Goal: Transaction & Acquisition: Purchase product/service

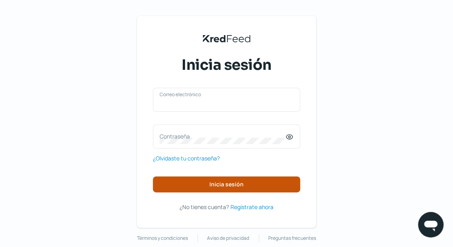
type input "[EMAIL_ADDRESS][DOMAIN_NAME]"
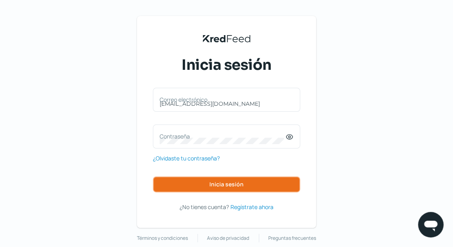
click at [219, 181] on span "Inicia sesión" at bounding box center [227, 184] width 34 height 6
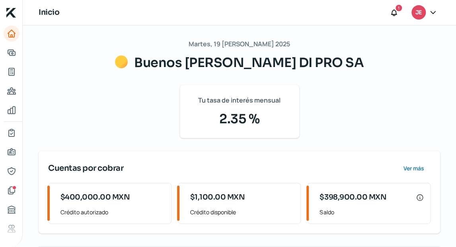
scroll to position [96, 0]
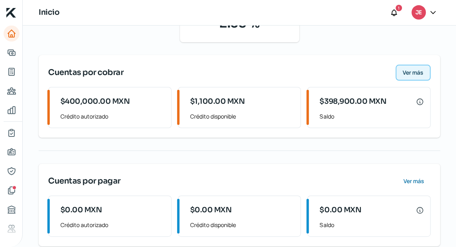
click at [408, 71] on span "Ver más" at bounding box center [413, 73] width 21 height 6
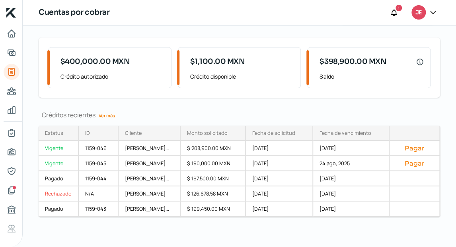
scroll to position [52, 0]
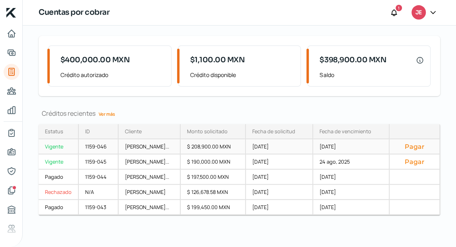
click at [421, 145] on button "Pagar" at bounding box center [414, 146] width 37 height 8
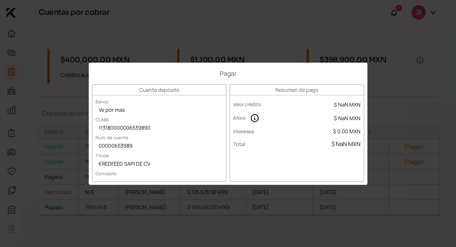
click at [327, 49] on div "Pagar Cuenta depósito Banco Ve por mas CLABE 113180000006539890 Núm. de cuenta …" at bounding box center [228, 123] width 456 height 247
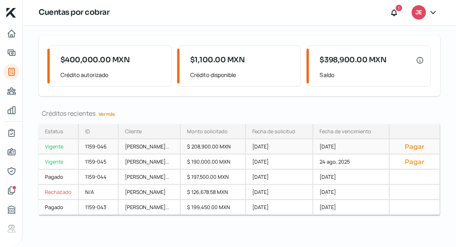
click at [341, 139] on div "[DATE]" at bounding box center [351, 146] width 76 height 15
